Goal: Information Seeking & Learning: Check status

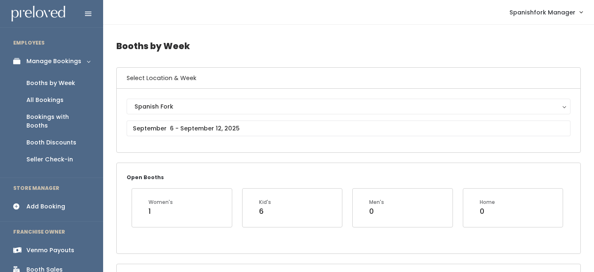
click at [56, 138] on div "Booth Discounts" at bounding box center [51, 142] width 50 height 9
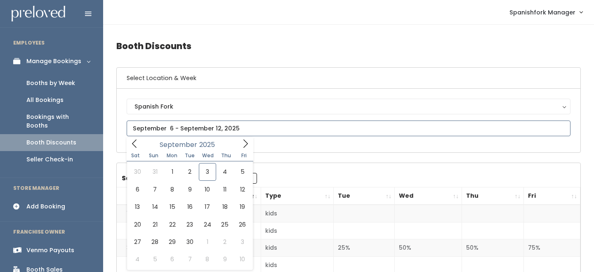
click at [157, 132] on input "text" at bounding box center [349, 128] width 444 height 16
type input "August 30 to September 5"
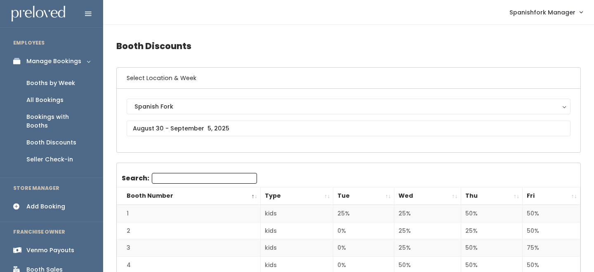
click at [452, 196] on th "Wed" at bounding box center [427, 196] width 67 height 18
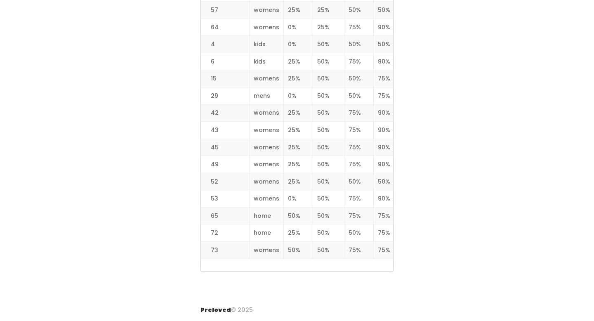
scroll to position [1232, 0]
